Goal: Use online tool/utility: Utilize a website feature to perform a specific function

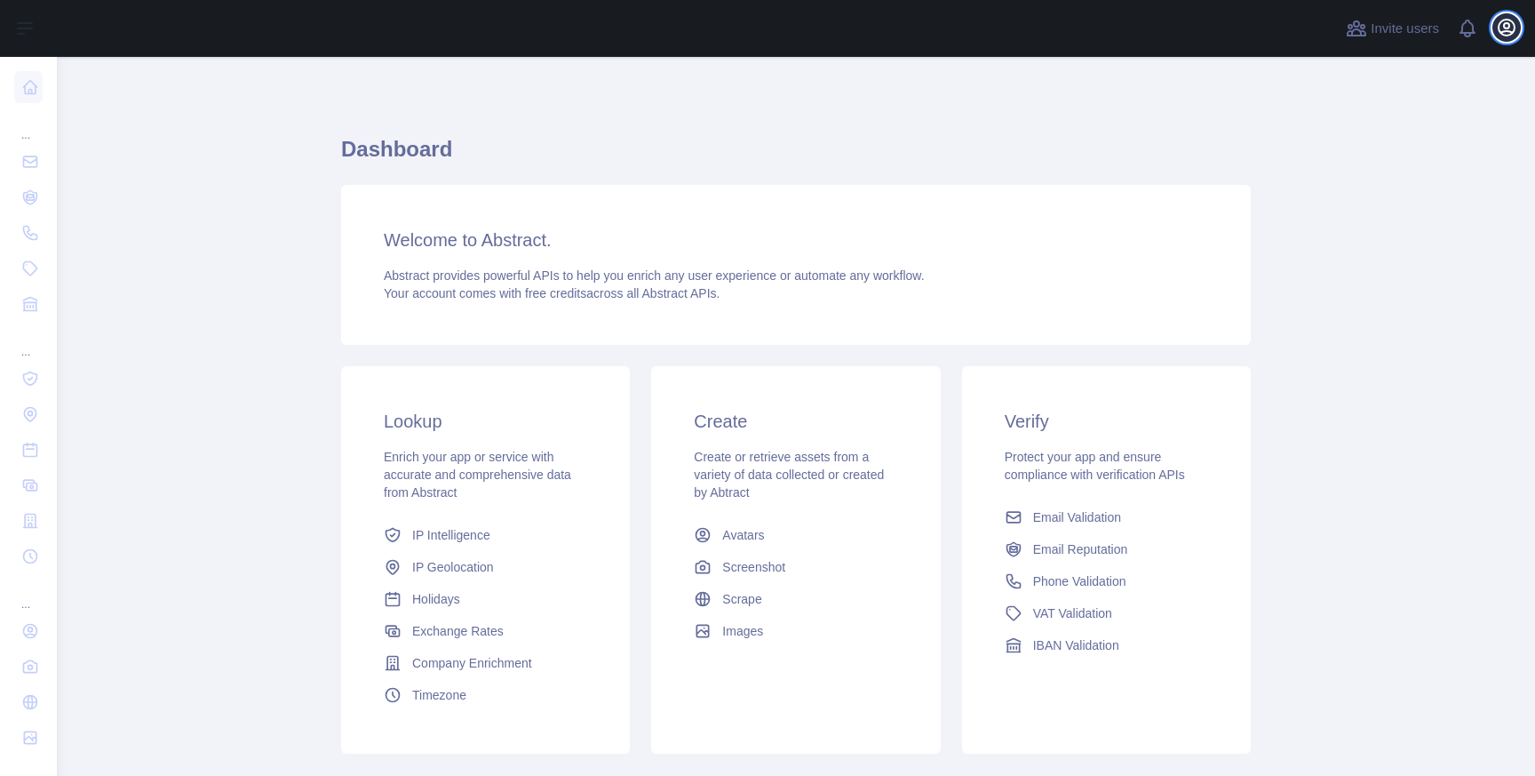
click at [1506, 32] on icon "button" at bounding box center [1506, 27] width 21 height 21
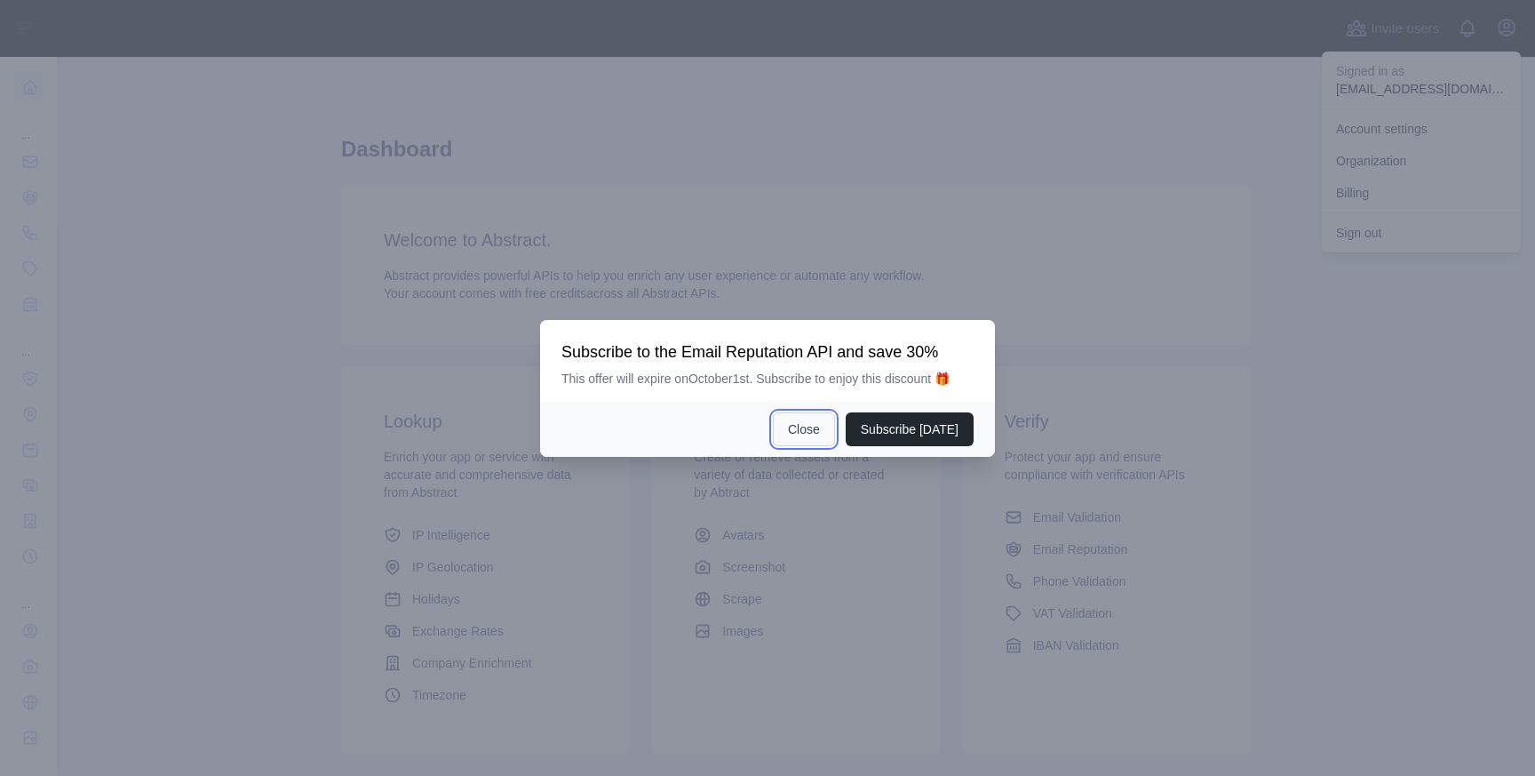
click at [809, 427] on button "Close" at bounding box center [804, 429] width 62 height 34
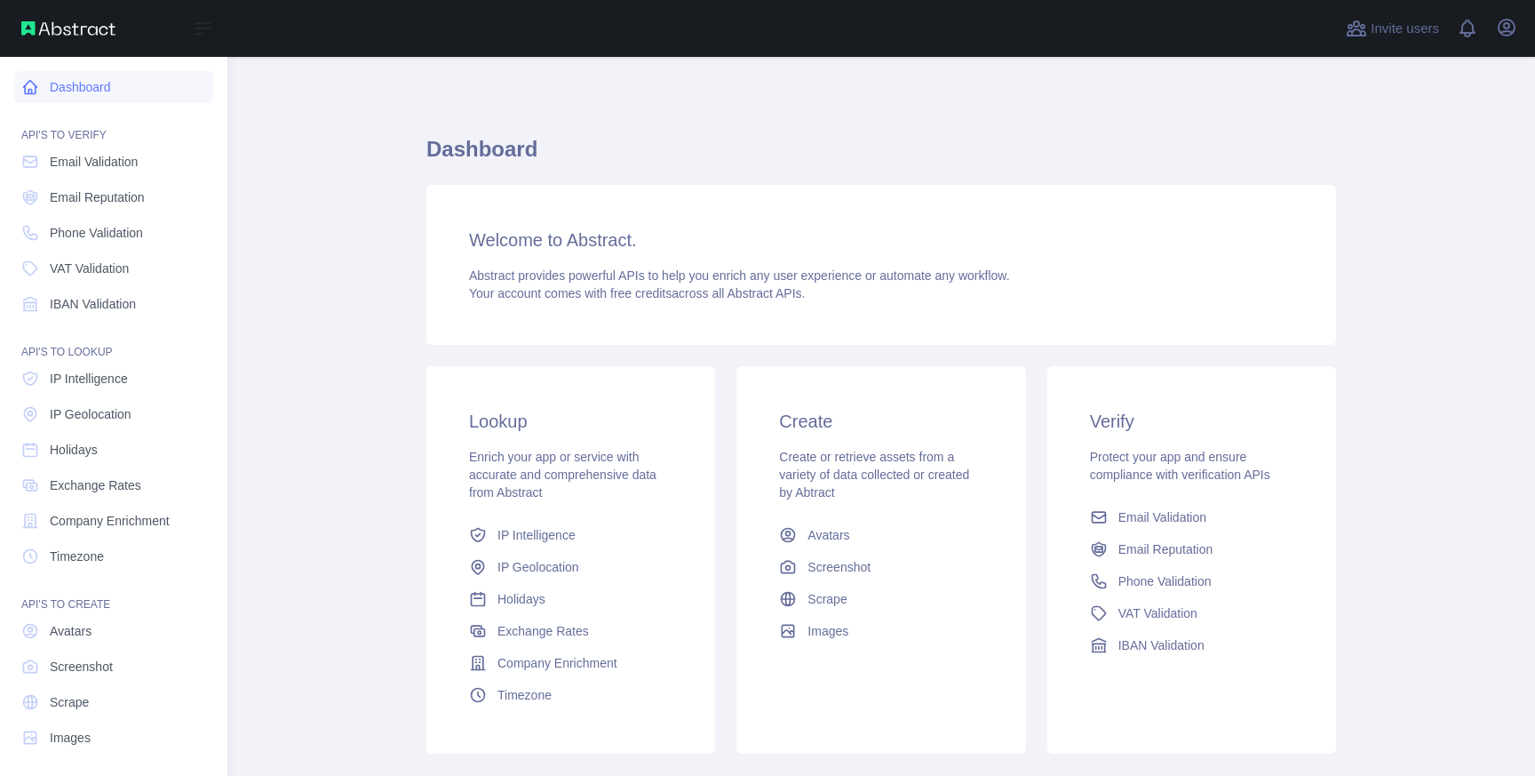
click at [94, 90] on link "Dashboard" at bounding box center [113, 87] width 199 height 32
click at [86, 230] on span "Phone Validation" at bounding box center [96, 233] width 93 height 18
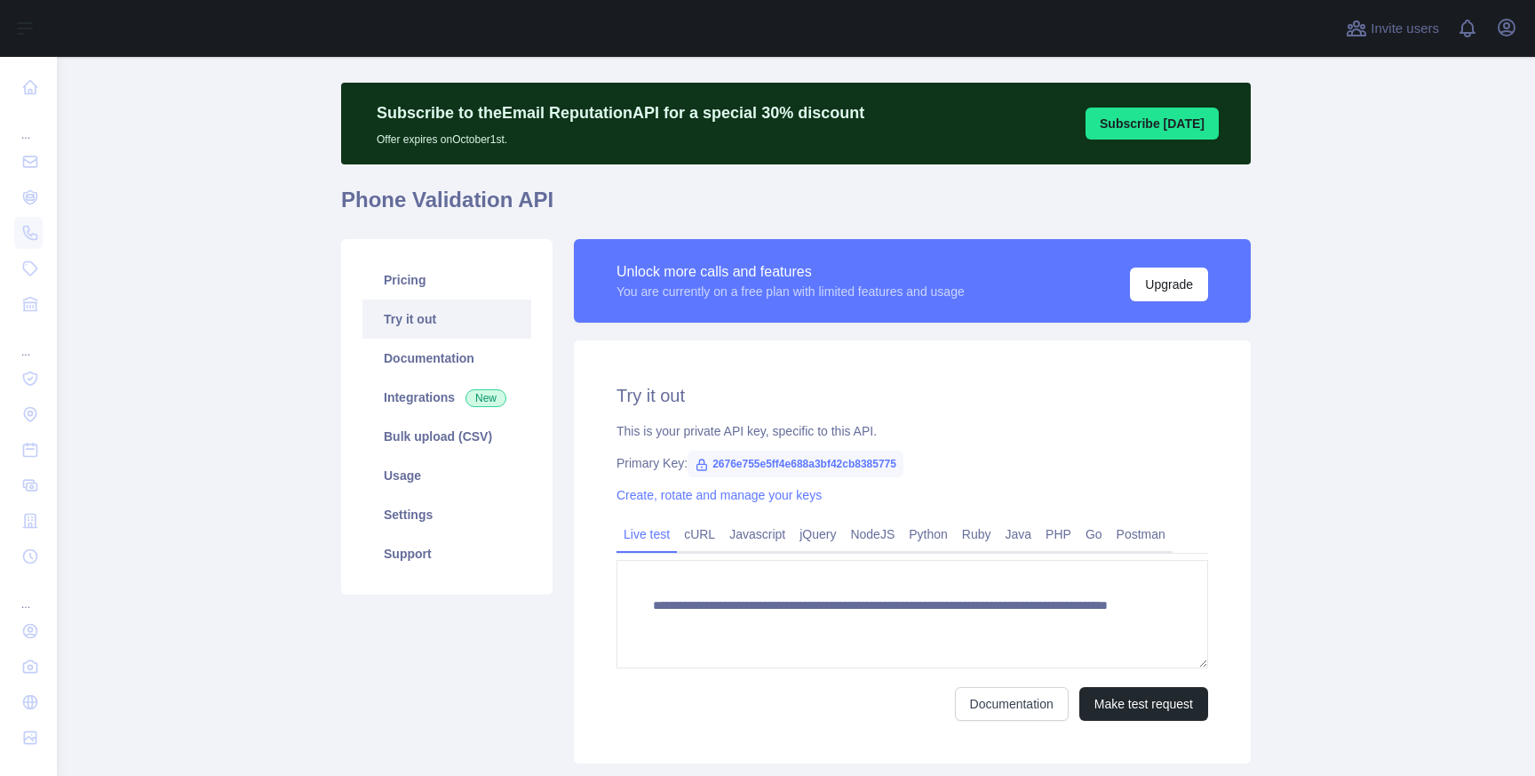
scroll to position [32, 0]
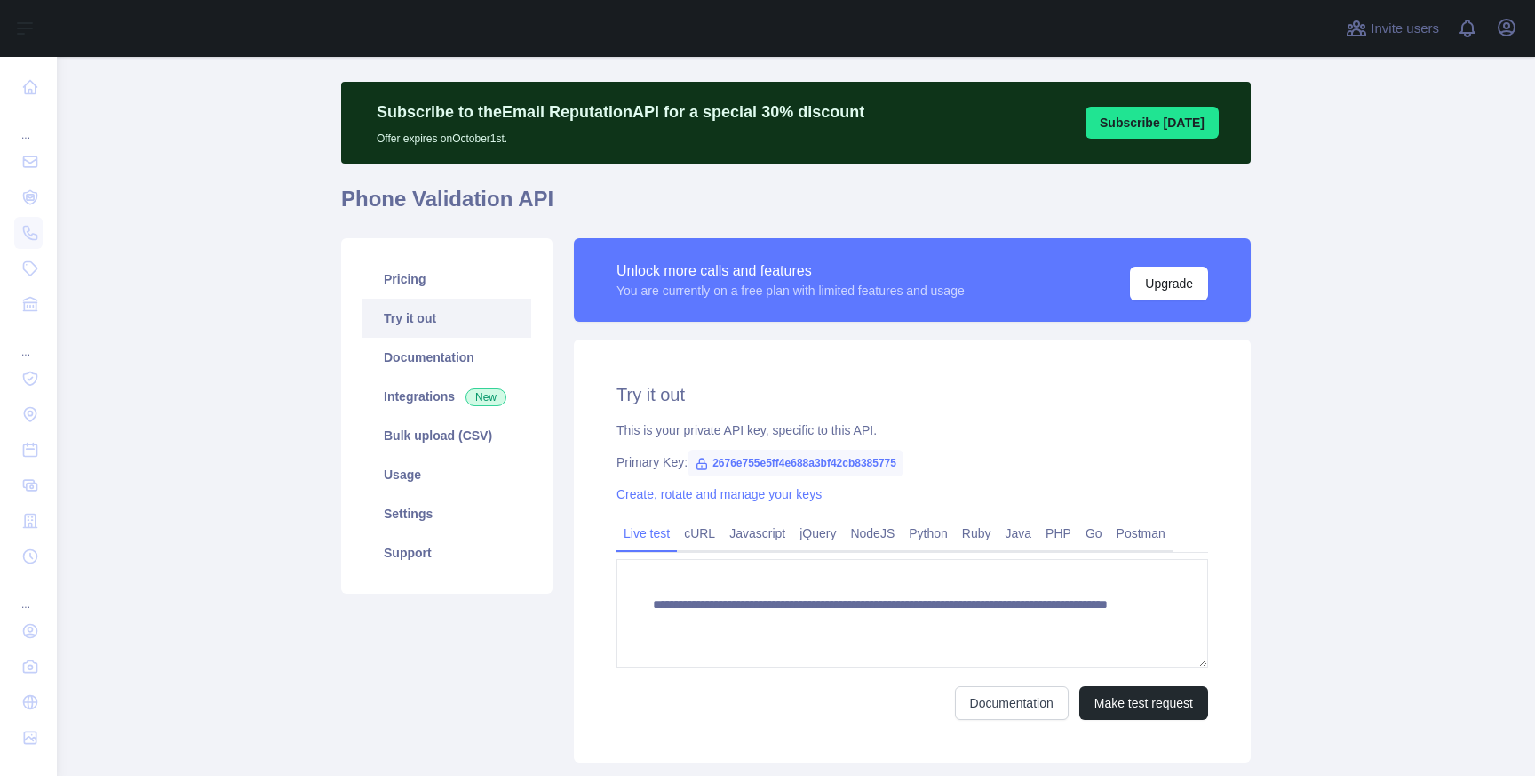
click at [715, 465] on span "2676e755e5ff4e688a3bf42cb8385775" at bounding box center [796, 463] width 216 height 27
click at [761, 460] on span "2676e755e5ff4e688a3bf42cb8385775" at bounding box center [796, 463] width 216 height 27
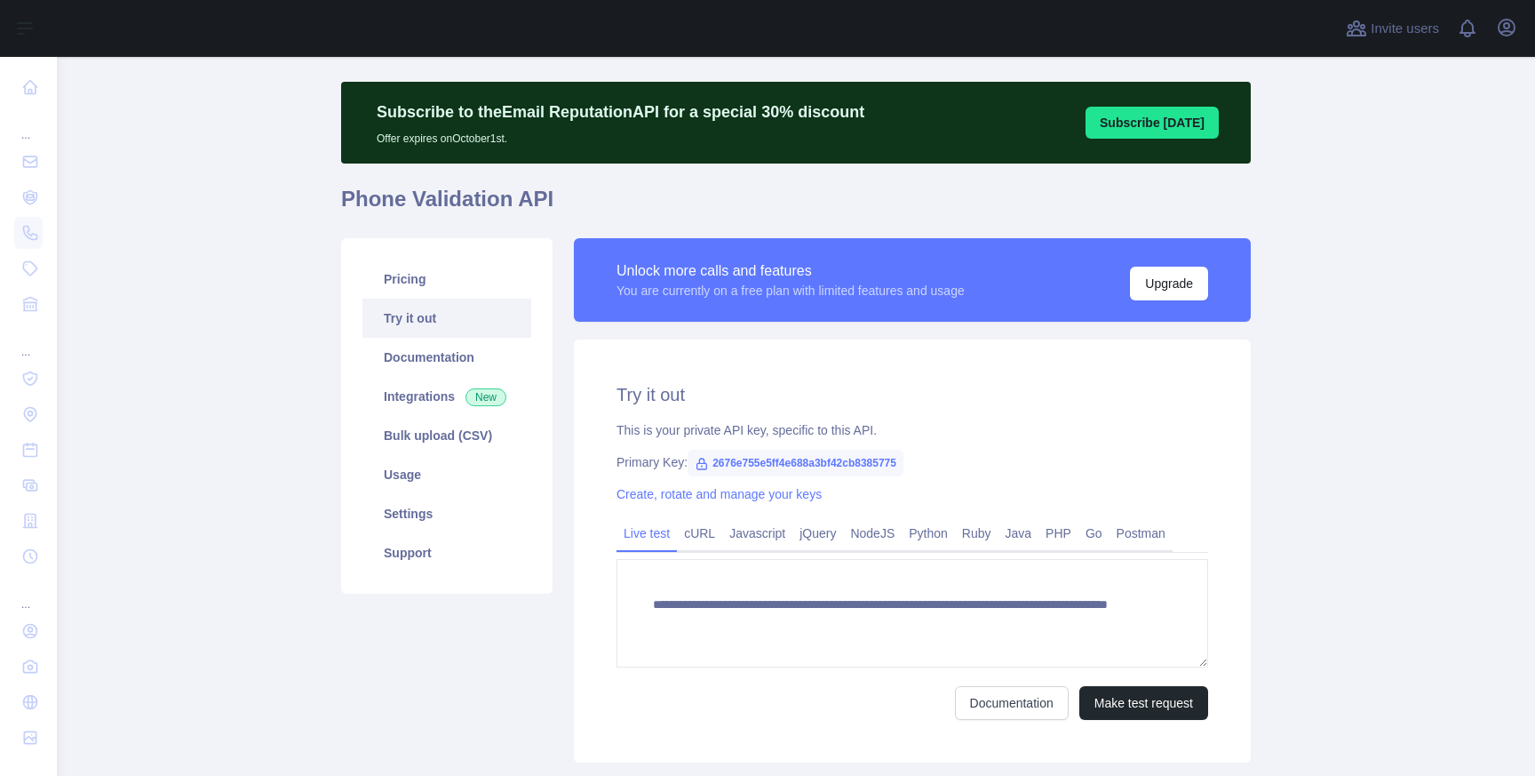
click at [761, 460] on span "2676e755e5ff4e688a3bf42cb8385775" at bounding box center [796, 463] width 216 height 27
copy span "2676e755e5ff4e688a3bf42cb8385775"
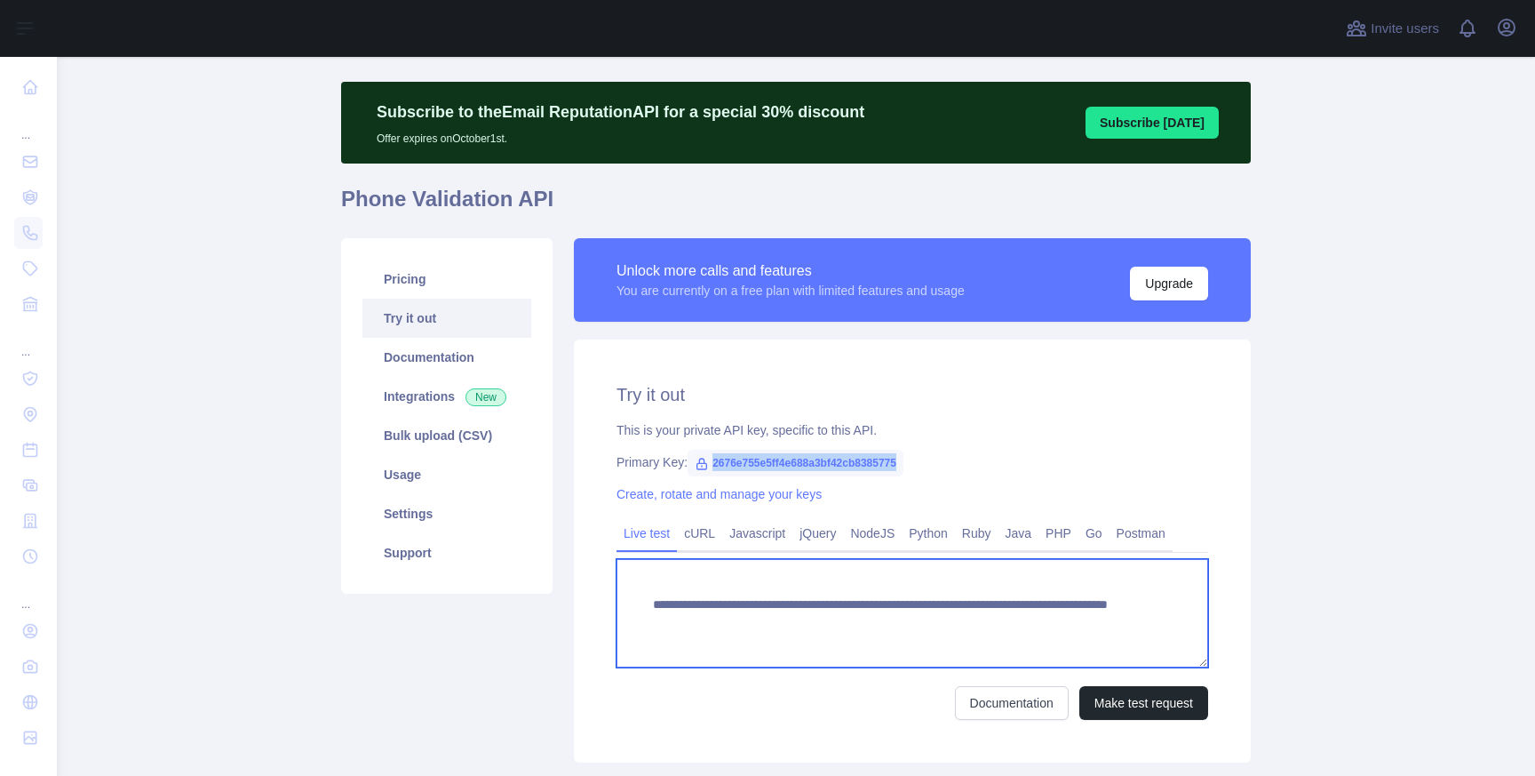
click at [761, 608] on textarea "**********" at bounding box center [913, 613] width 592 height 108
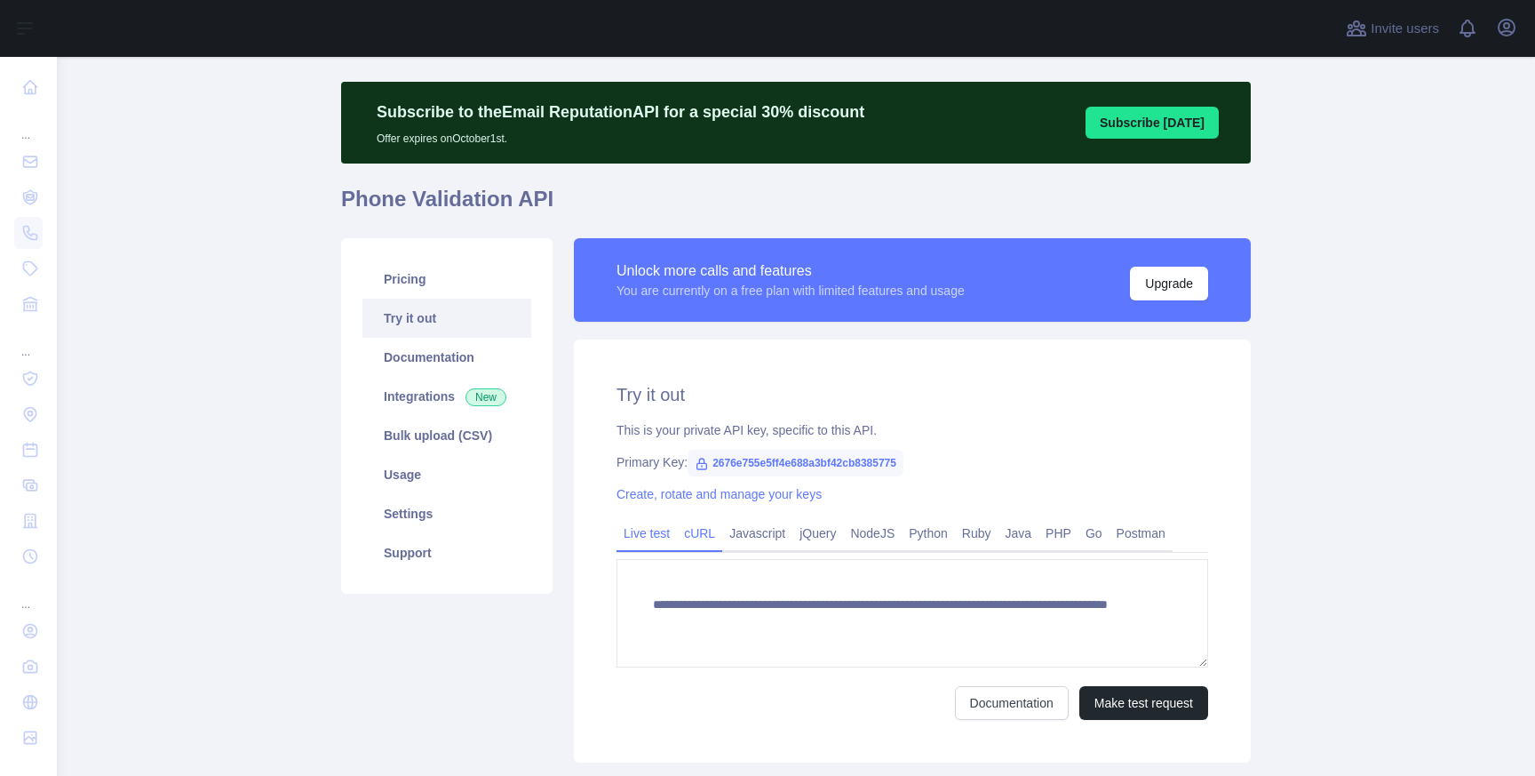
click at [710, 539] on link "cURL" at bounding box center [699, 533] width 45 height 28
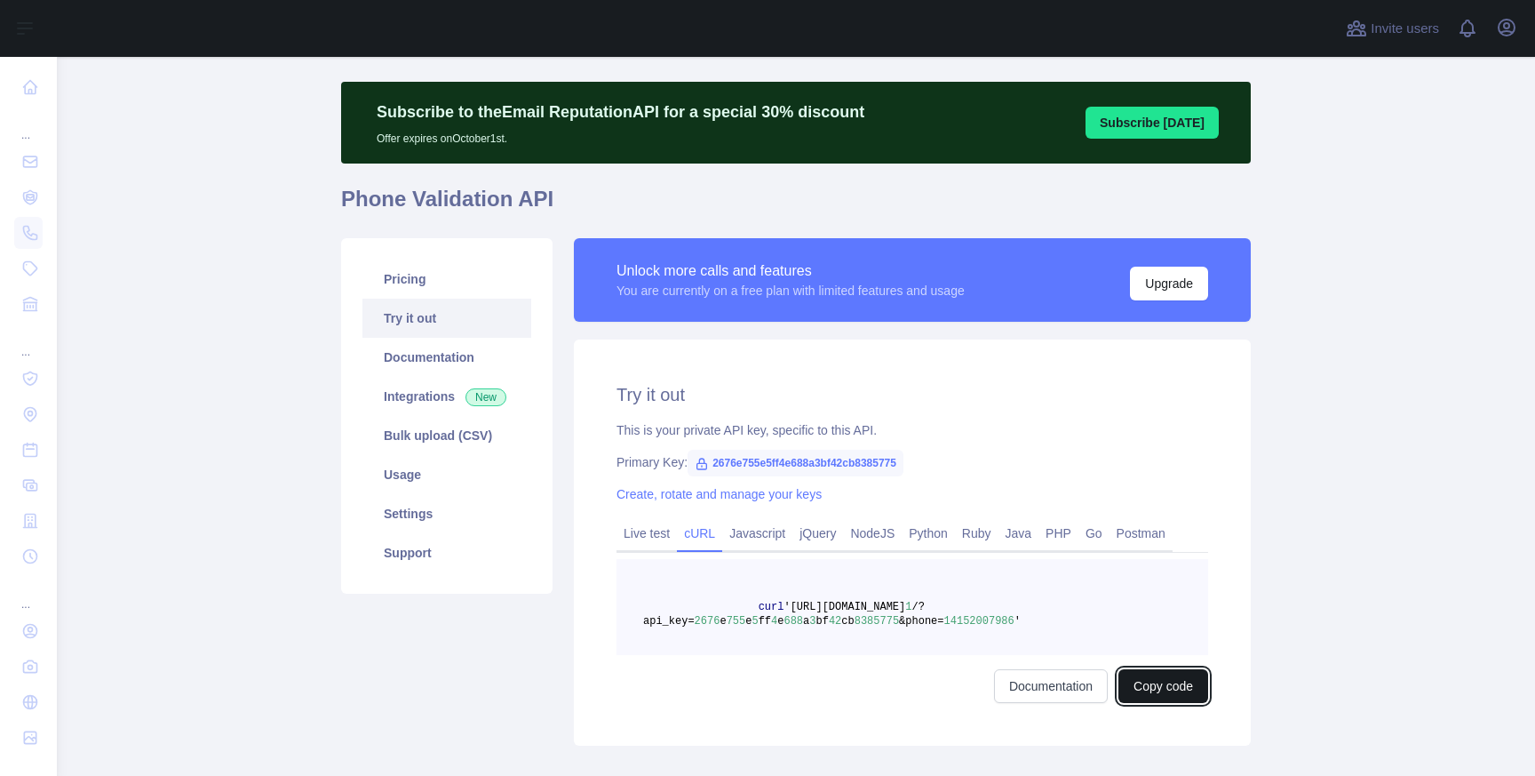
click at [1176, 674] on button "Copy code" at bounding box center [1164, 686] width 90 height 34
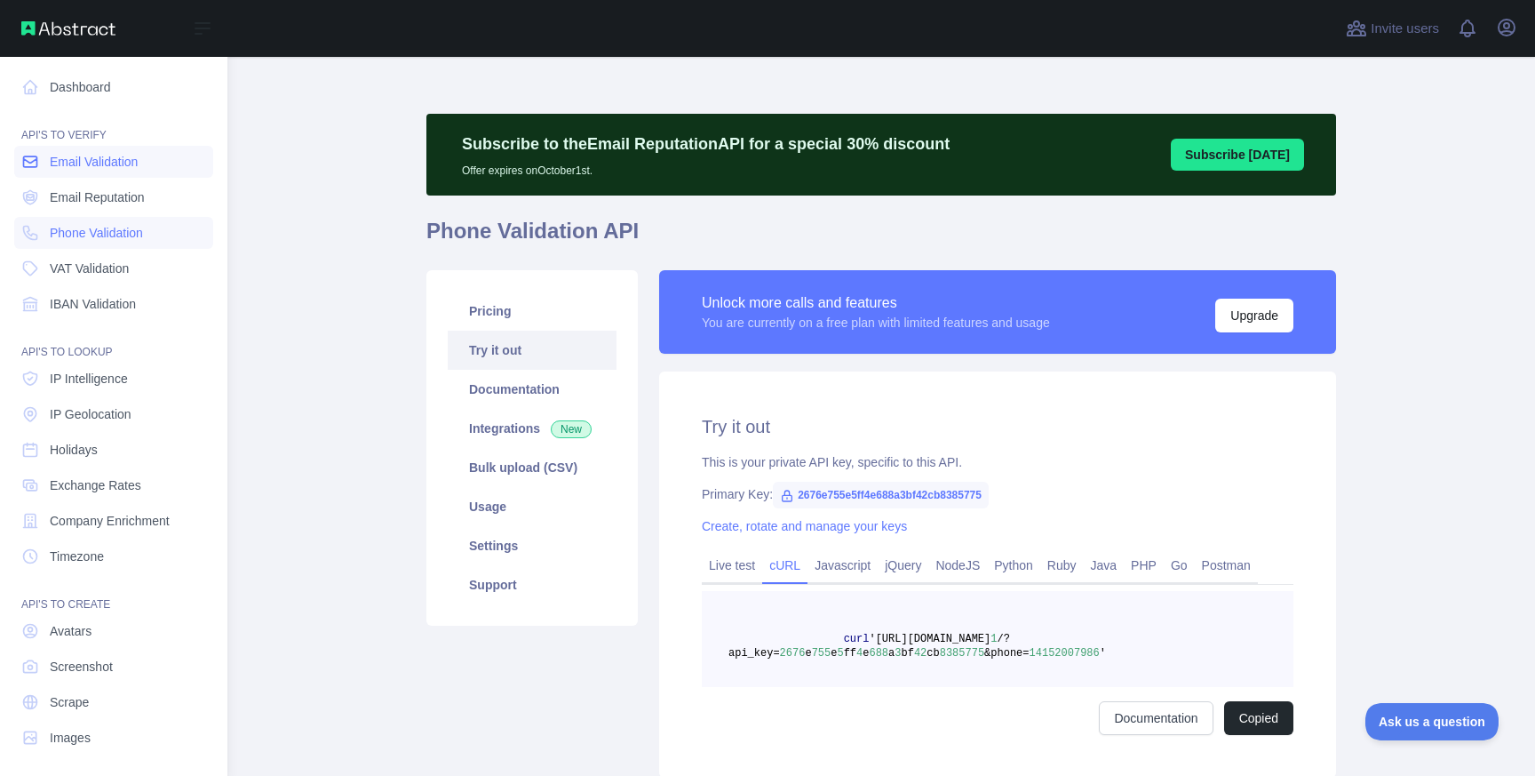
click at [86, 157] on span "Email Validation" at bounding box center [94, 162] width 88 height 18
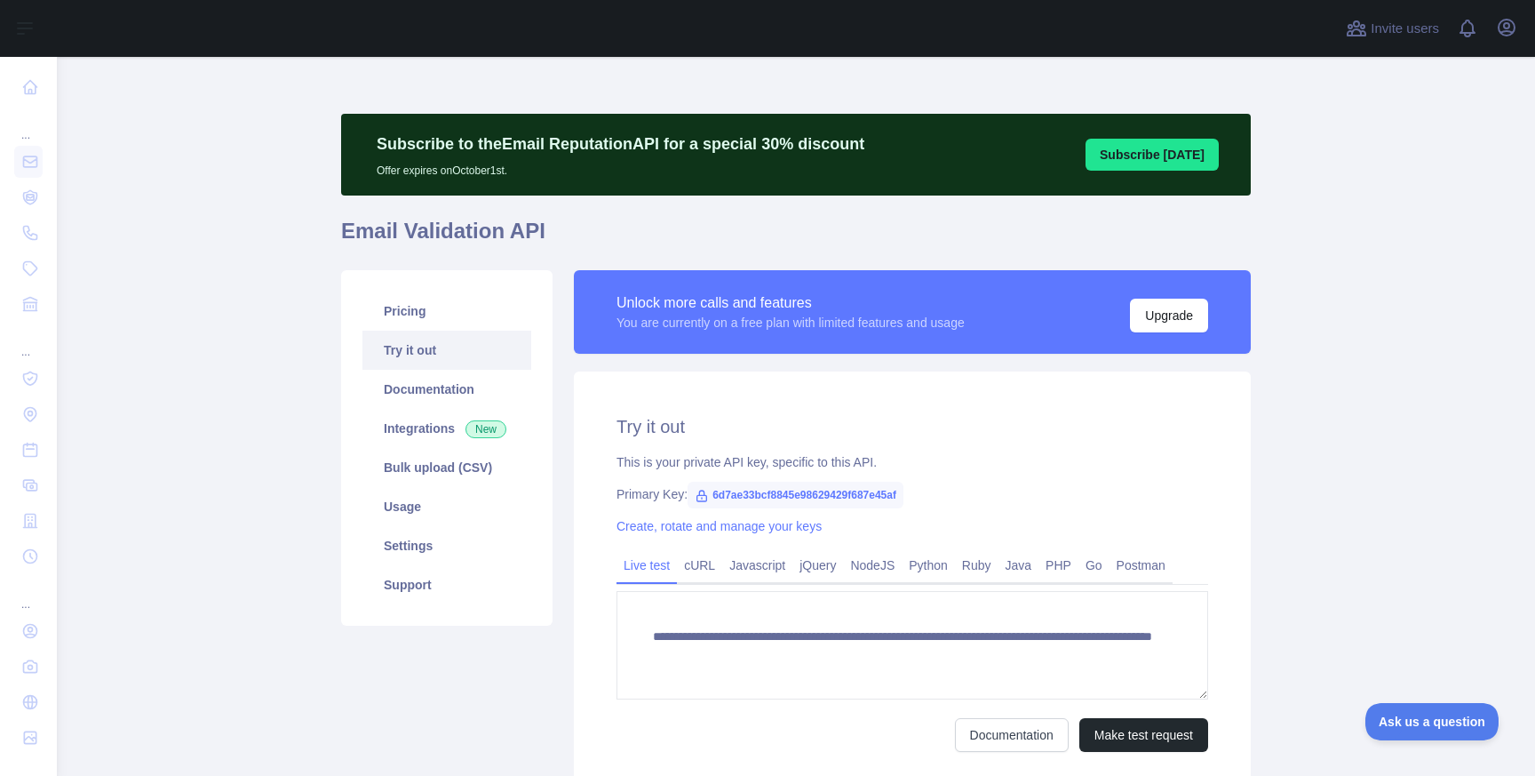
click at [756, 490] on span "6d7ae33bcf8845e98629429f687e45af" at bounding box center [796, 495] width 216 height 27
copy span "6d7ae33bcf8845e98629429f687e45af"
click at [783, 500] on span "6d7ae33bcf8845e98629429f687e45af" at bounding box center [796, 495] width 216 height 27
